Goal: Task Accomplishment & Management: Manage account settings

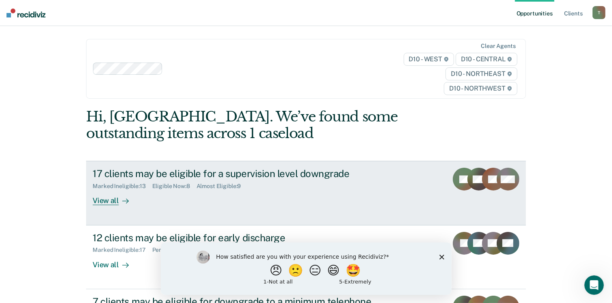
click at [109, 199] on div "View all" at bounding box center [115, 198] width 45 height 16
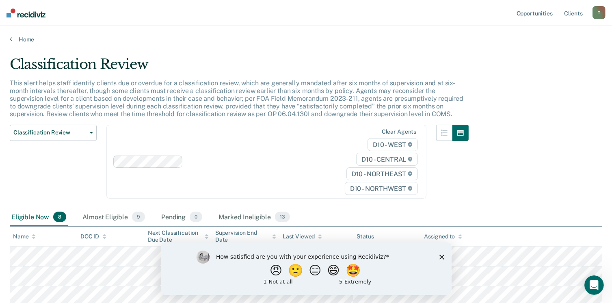
click at [443, 255] on polygon "Close survey" at bounding box center [441, 256] width 5 height 5
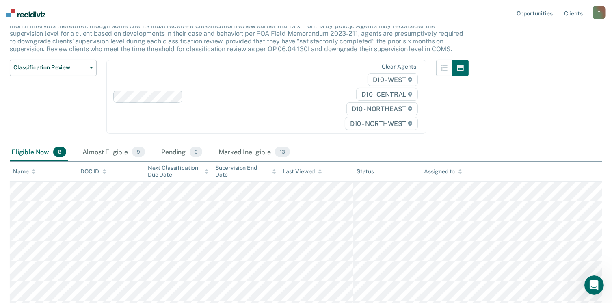
scroll to position [79, 0]
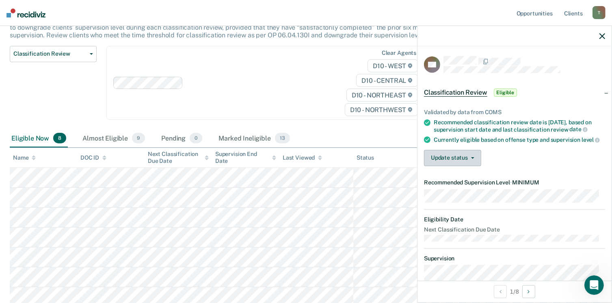
click at [458, 162] on button "Update status" at bounding box center [452, 158] width 57 height 16
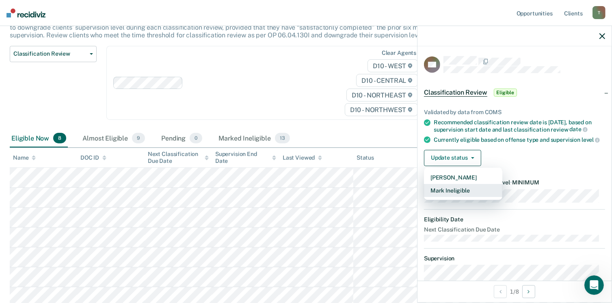
click at [447, 197] on button "Mark Ineligible" at bounding box center [463, 190] width 78 height 13
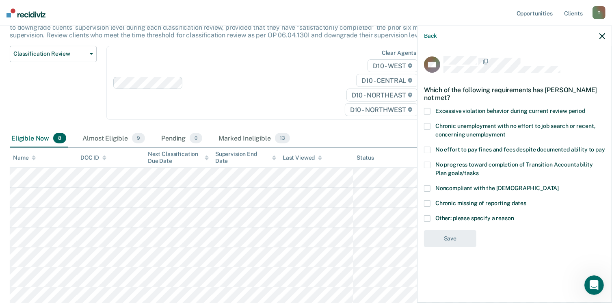
click at [427, 185] on span at bounding box center [427, 188] width 6 height 6
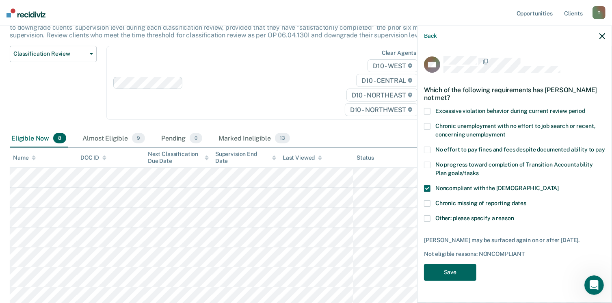
click at [450, 264] on button "Save" at bounding box center [450, 272] width 52 height 17
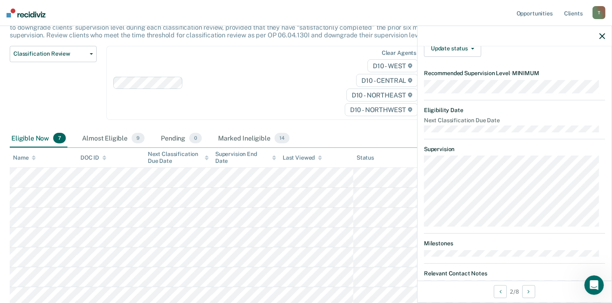
scroll to position [55, 0]
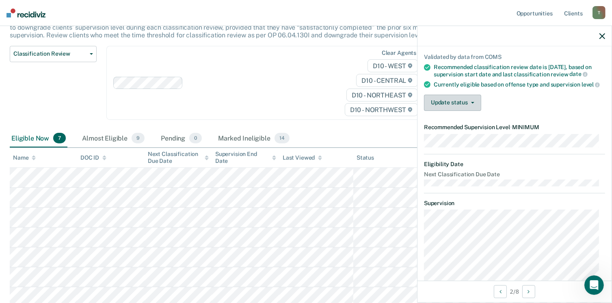
click at [472, 104] on icon "button" at bounding box center [472, 103] width 3 height 2
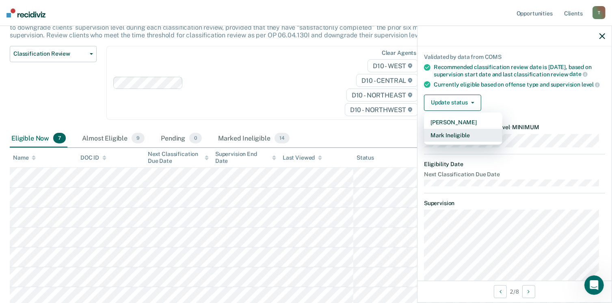
click at [450, 140] on button "Mark Ineligible" at bounding box center [463, 135] width 78 height 13
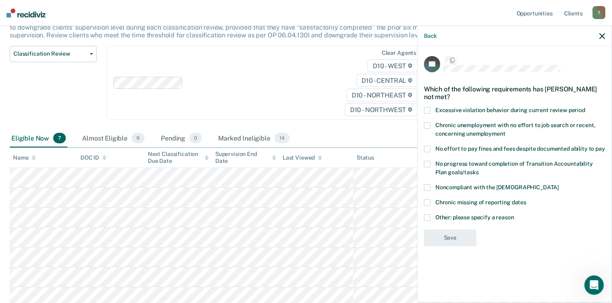
scroll to position [0, 0]
click at [426, 189] on span at bounding box center [427, 188] width 6 height 6
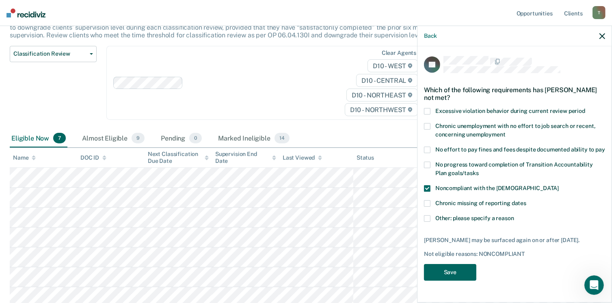
click at [444, 272] on button "Save" at bounding box center [450, 272] width 52 height 17
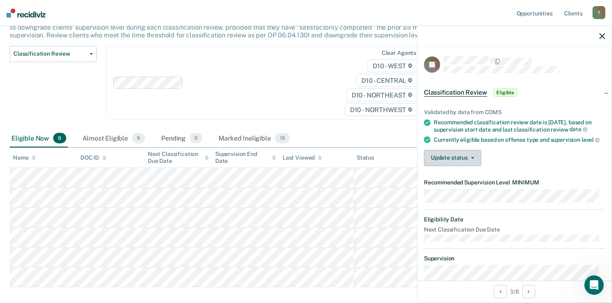
click at [445, 162] on button "Update status" at bounding box center [452, 158] width 57 height 16
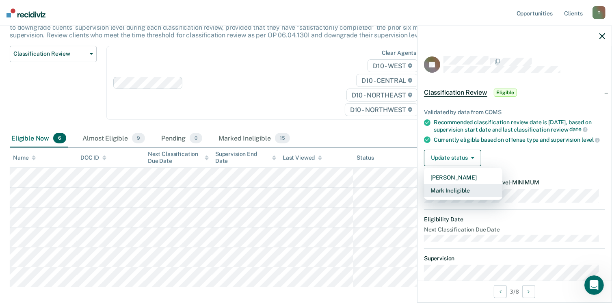
click at [451, 195] on button "Mark Ineligible" at bounding box center [463, 190] width 78 height 13
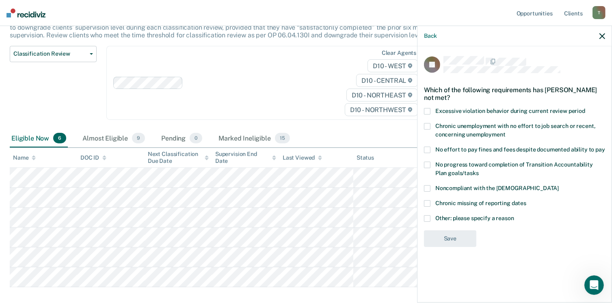
click at [427, 216] on span at bounding box center [427, 218] width 6 height 6
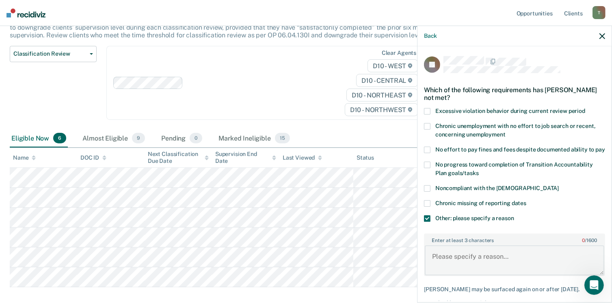
click at [430, 262] on textarea "Enter at least 3 characters 0 / 1600" at bounding box center [514, 260] width 179 height 30
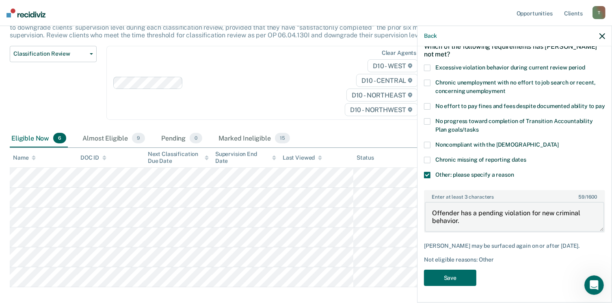
scroll to position [50, 0]
type textarea "Offender has a pending violation for new criminal behavior."
click at [458, 273] on button "Save" at bounding box center [450, 278] width 52 height 17
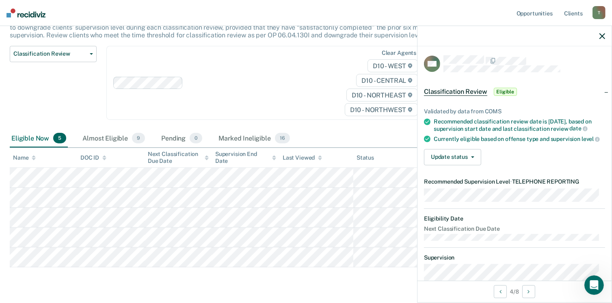
scroll to position [0, 0]
click at [474, 163] on button "Update status" at bounding box center [452, 158] width 57 height 16
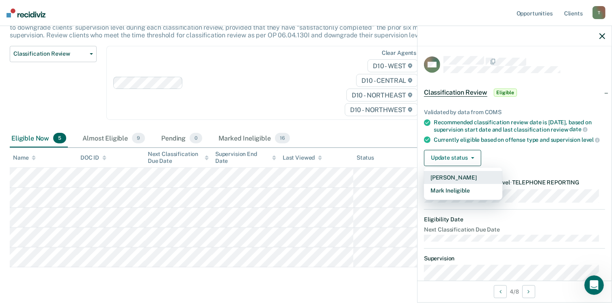
click at [458, 183] on button "[PERSON_NAME]" at bounding box center [463, 177] width 78 height 13
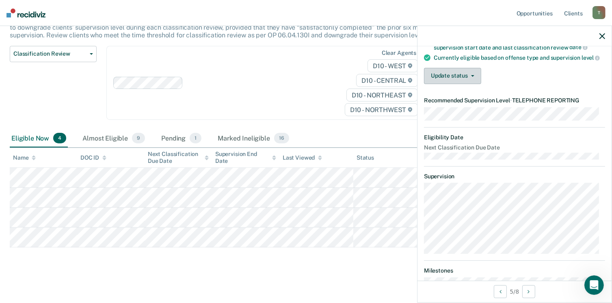
scroll to position [1, 0]
